Goal: Information Seeking & Learning: Learn about a topic

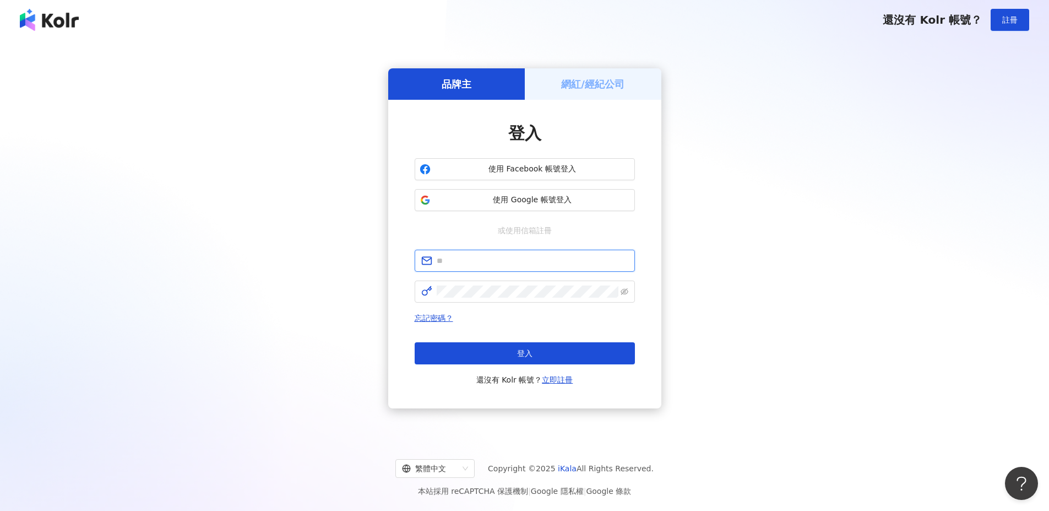
click at [513, 259] on input "text" at bounding box center [533, 260] width 192 height 12
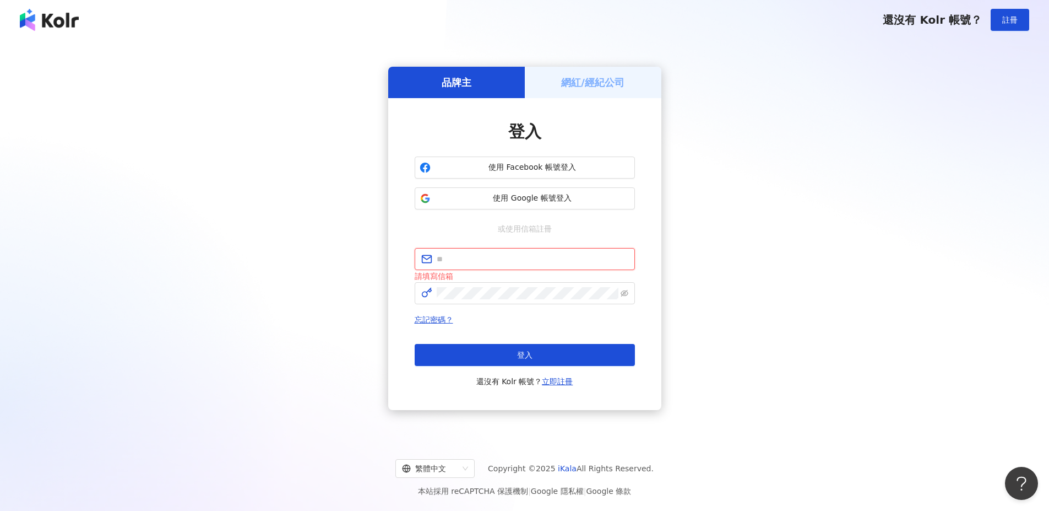
type input "**********"
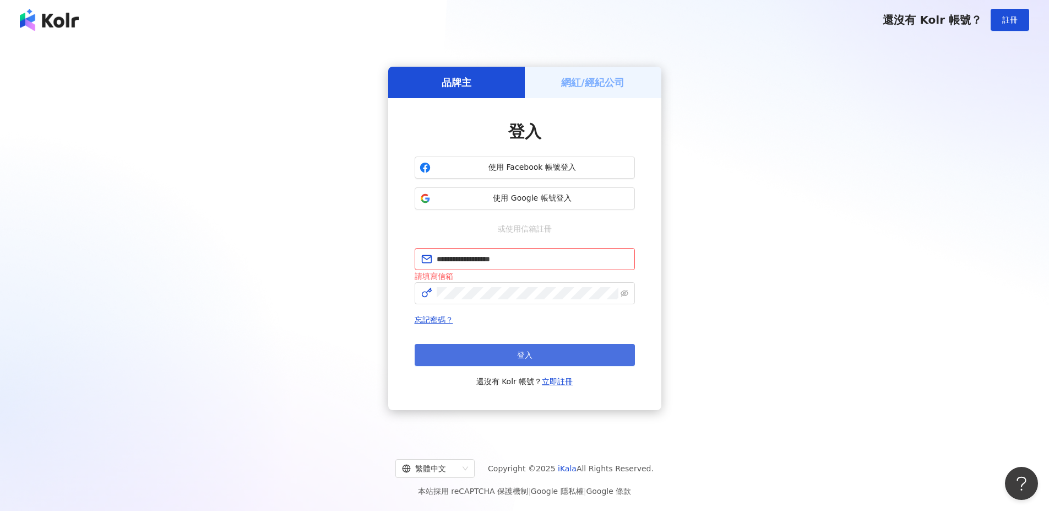
click at [457, 346] on button "登入" at bounding box center [525, 355] width 220 height 22
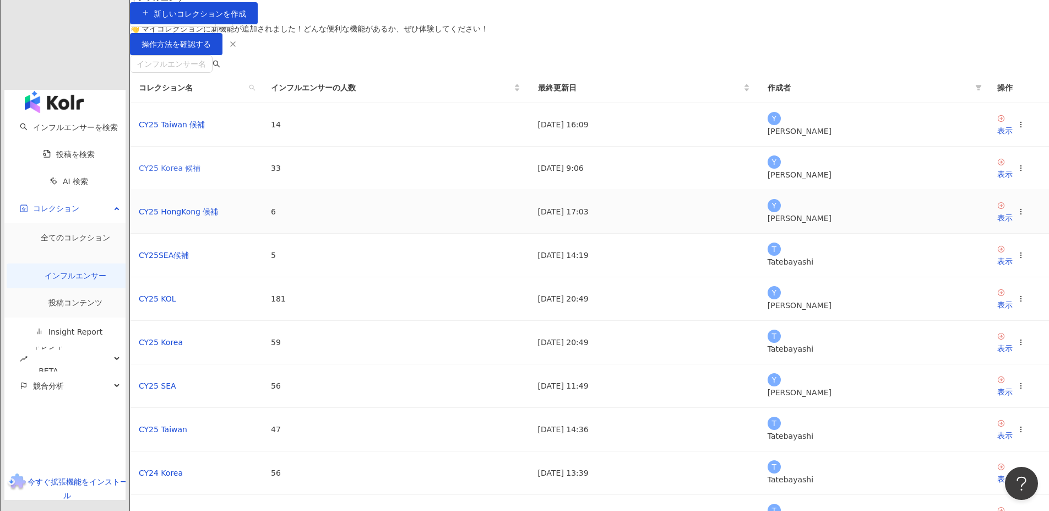
scroll to position [55, 0]
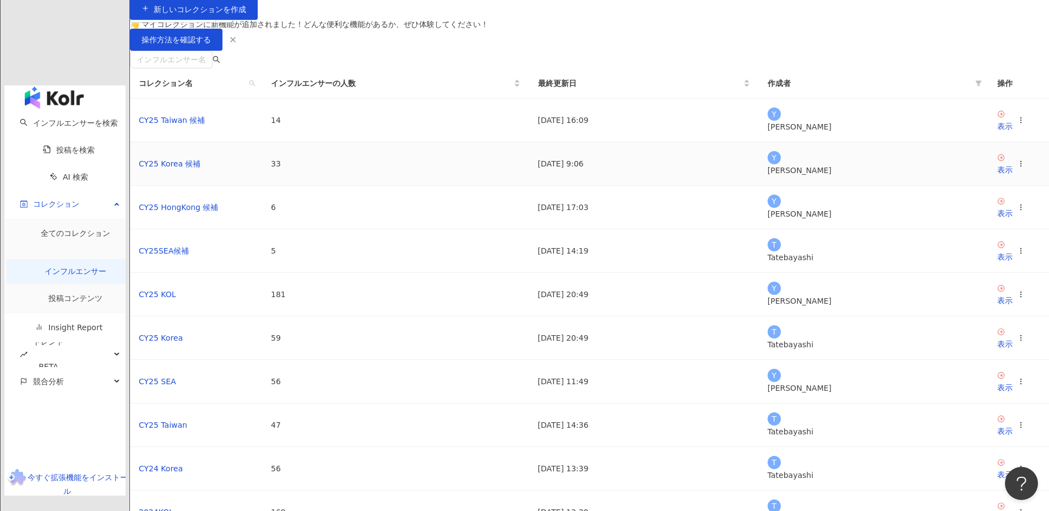
click at [262, 186] on td "CY25 Korea 候補" at bounding box center [196, 164] width 132 height 44
click at [201, 168] on link "CY25 Korea 候補" at bounding box center [170, 163] width 62 height 9
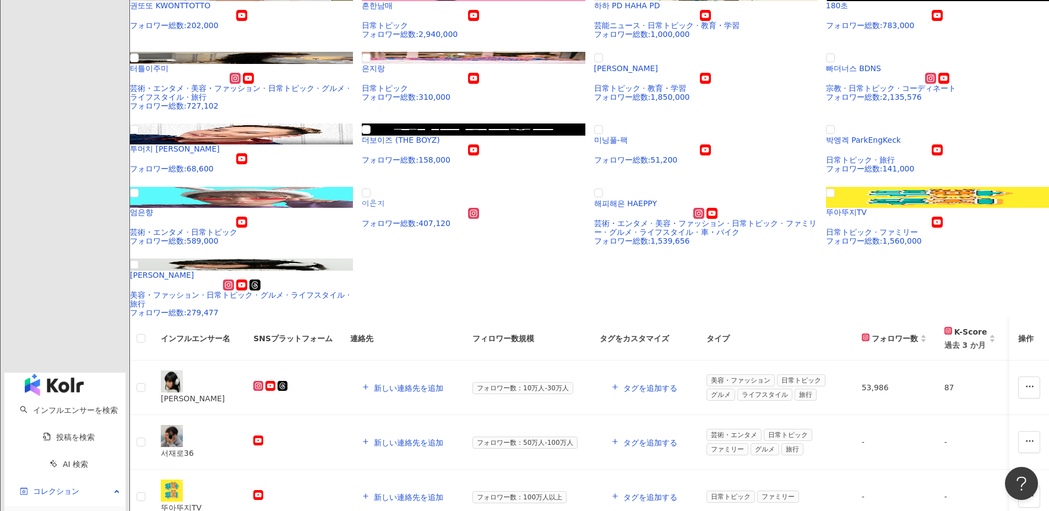
scroll to position [435, 0]
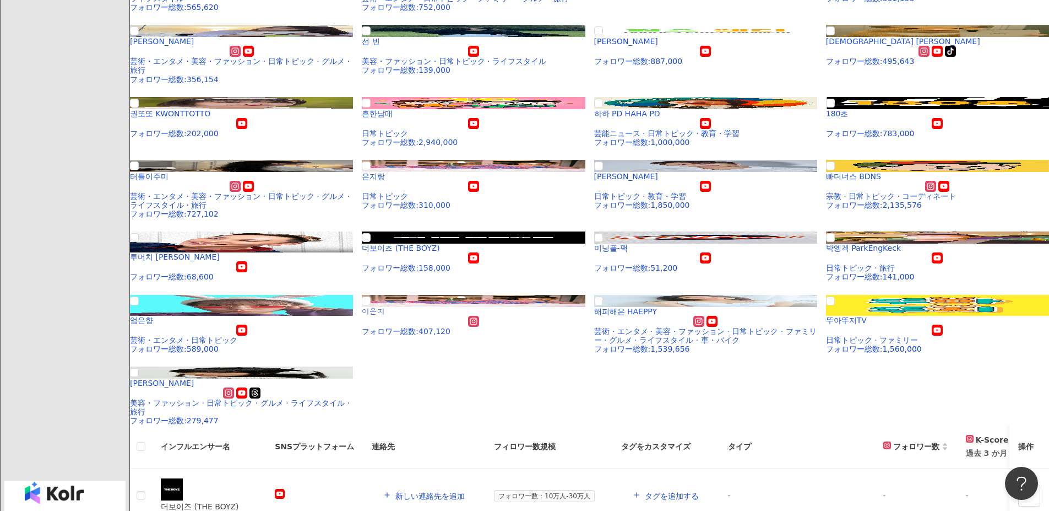
scroll to position [325, 0]
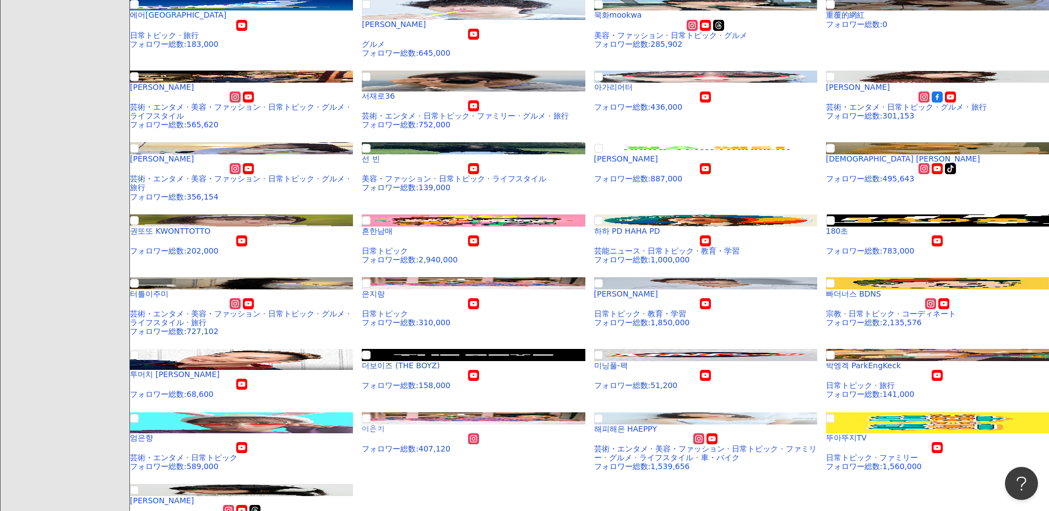
scroll to position [215, 0]
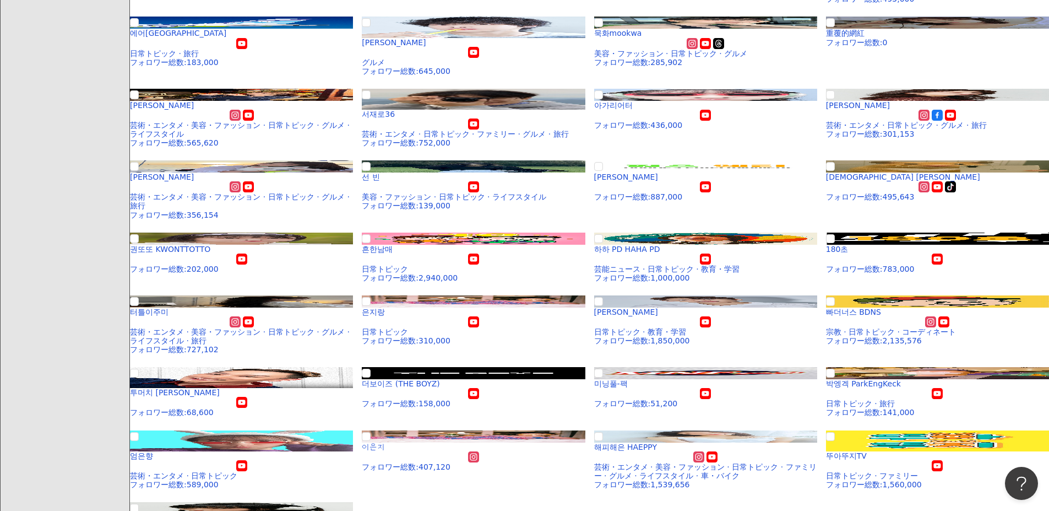
scroll to position [325, 0]
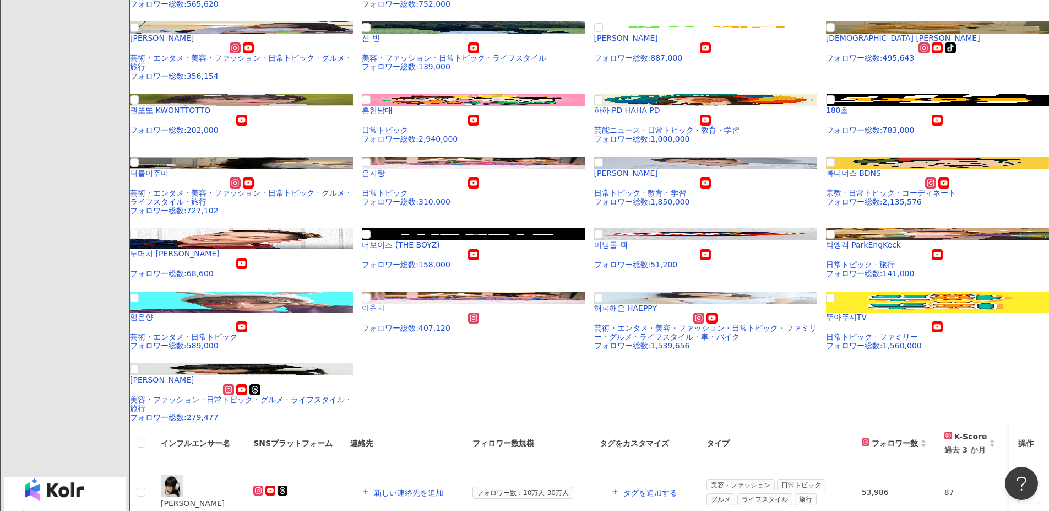
scroll to position [0, 0]
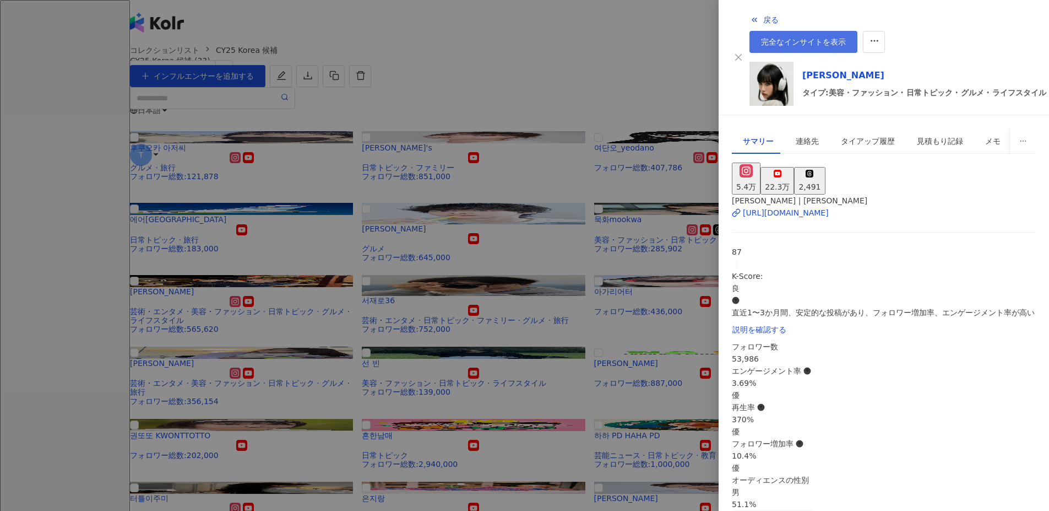
click at [858, 31] on link "完全なインサイトを表示" at bounding box center [804, 42] width 108 height 22
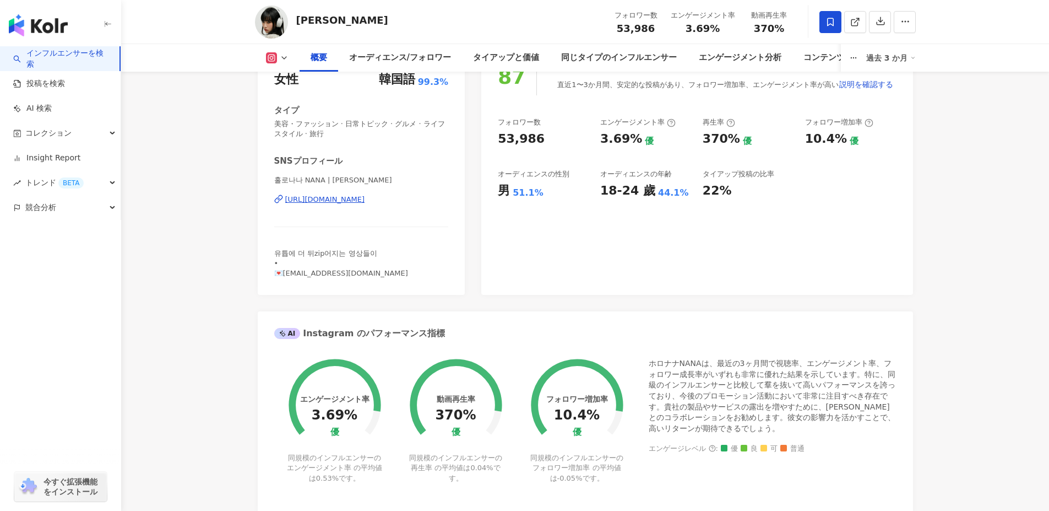
scroll to position [165, 0]
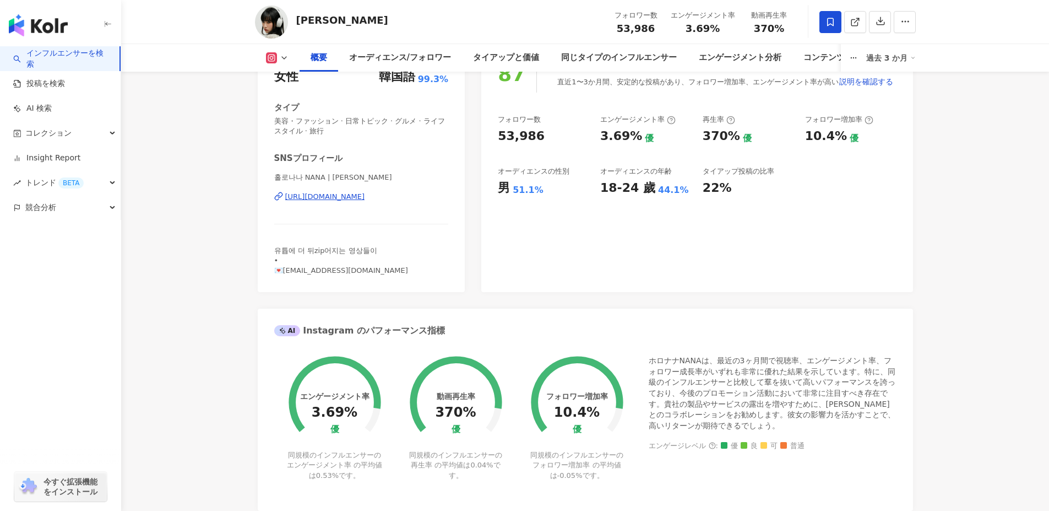
click at [284, 61] on icon at bounding box center [284, 57] width 9 height 9
click at [303, 99] on button "YouTube" at bounding box center [287, 103] width 51 height 15
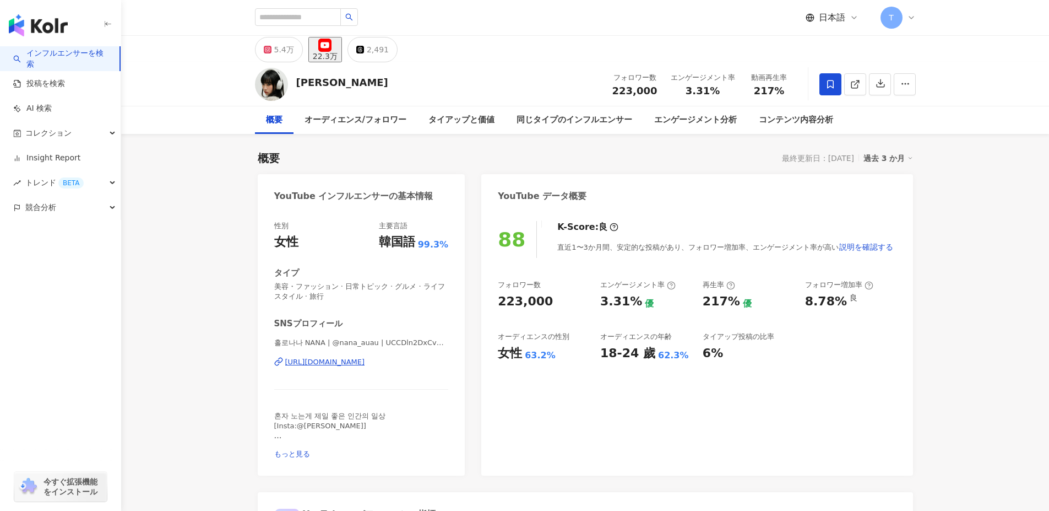
drag, startPoint x: 995, startPoint y: 241, endPoint x: 790, endPoint y: 237, distance: 204.9
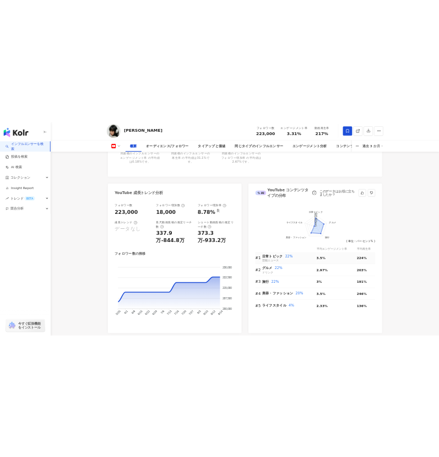
scroll to position [110, 0]
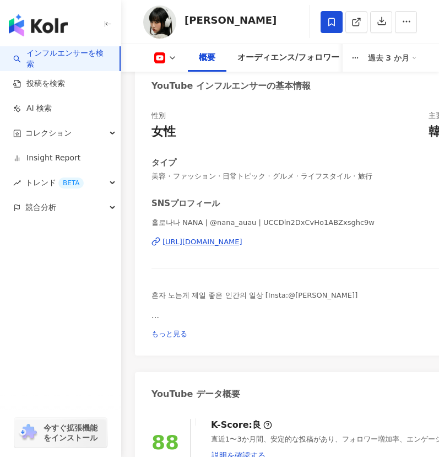
click at [242, 247] on div "https://www.youtube.com/channel/UCCDln2DxCvHo1ABZxsghc9w" at bounding box center [202, 242] width 80 height 10
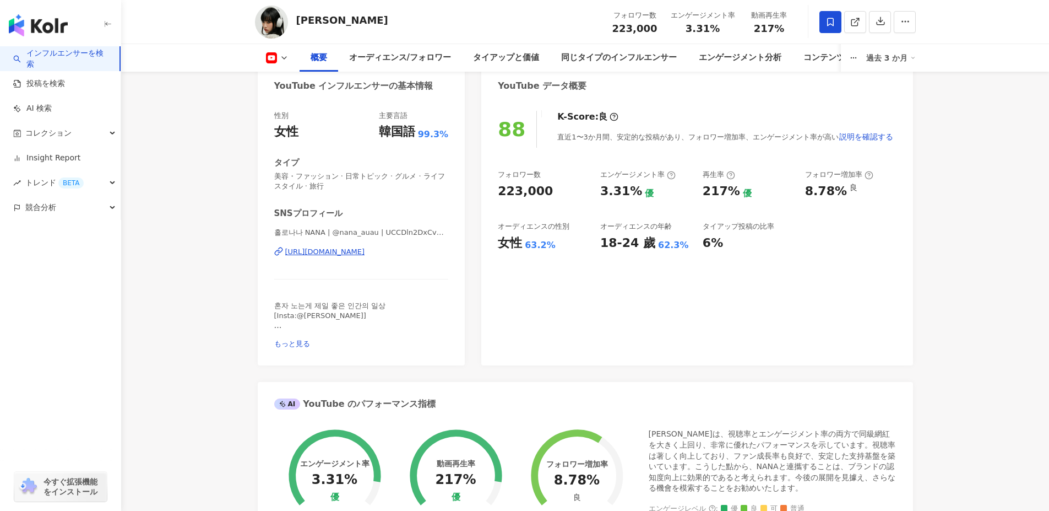
click at [266, 61] on icon at bounding box center [271, 57] width 11 height 11
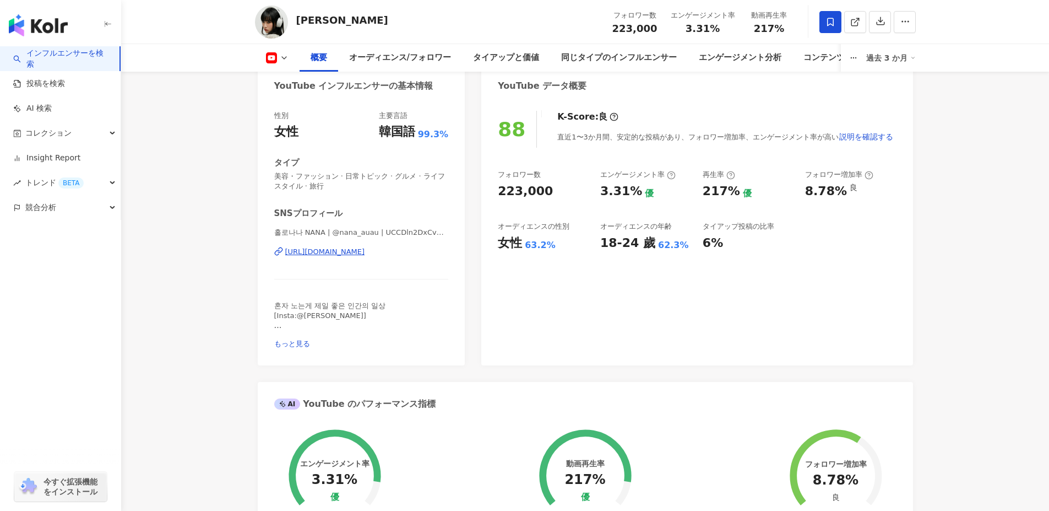
click at [280, 57] on icon at bounding box center [284, 57] width 9 height 9
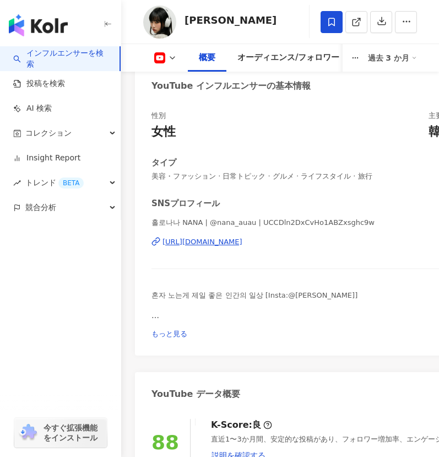
click at [172, 66] on div "概要 オーディエンス/フォロワー タイアップと価値 同じタイプのインフルエンサー エンゲージメント分析 コンテンツ内容分析 過去 3 か月" at bounding box center [280, 58] width 274 height 28
click at [171, 60] on icon at bounding box center [172, 57] width 9 height 9
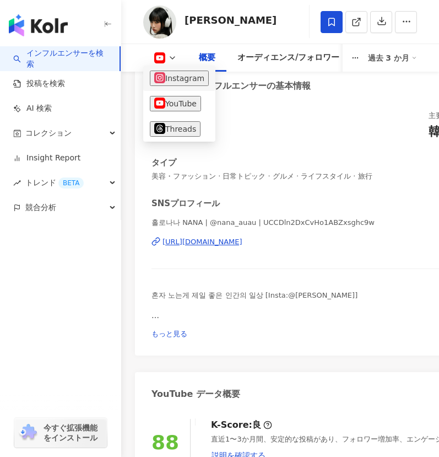
click at [172, 77] on button "Instagram" at bounding box center [179, 78] width 59 height 15
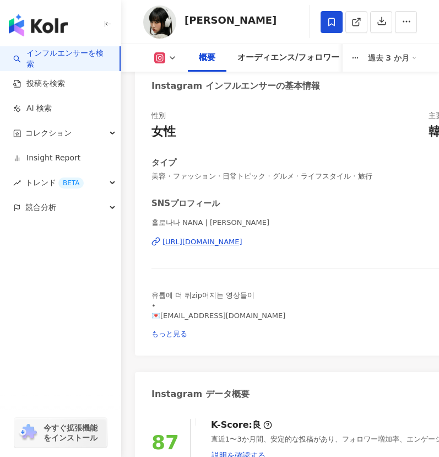
click at [207, 245] on div "[URL][DOMAIN_NAME]" at bounding box center [202, 242] width 80 height 10
